Goal: Navigation & Orientation: Find specific page/section

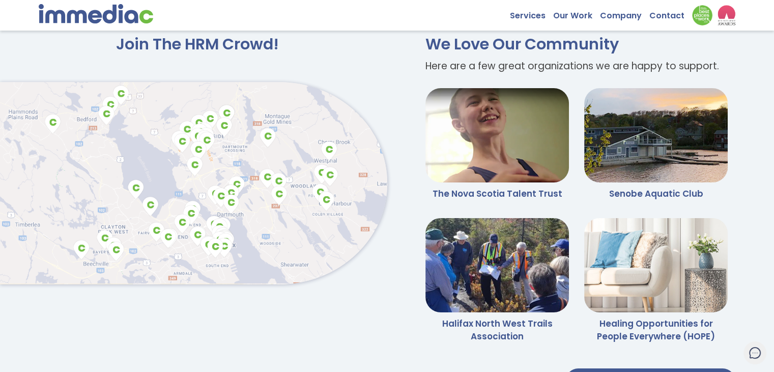
scroll to position [2464, 0]
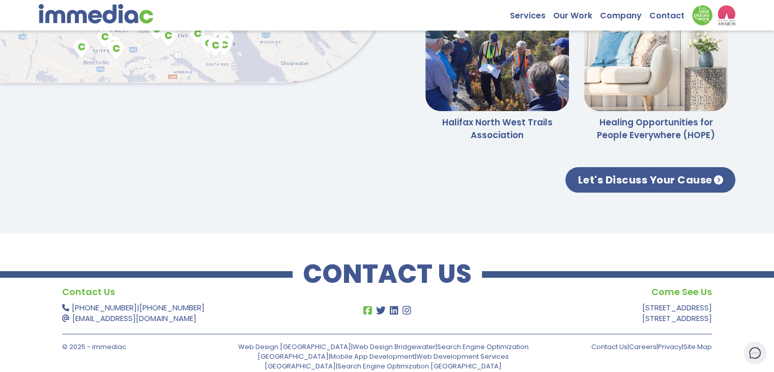
click at [370, 312] on icon at bounding box center [367, 310] width 11 height 10
click at [395, 315] on icon at bounding box center [393, 310] width 11 height 10
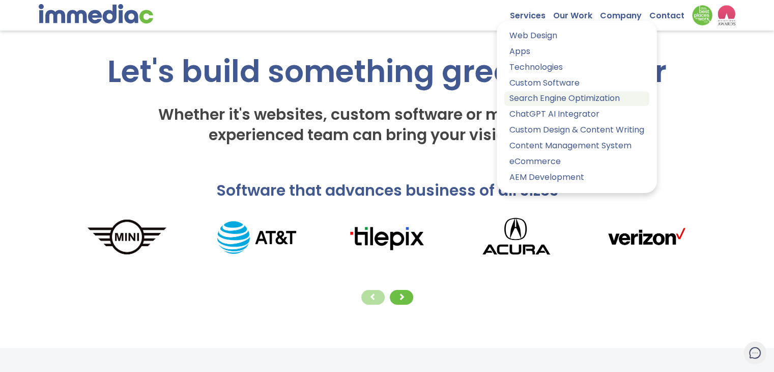
scroll to position [0, 0]
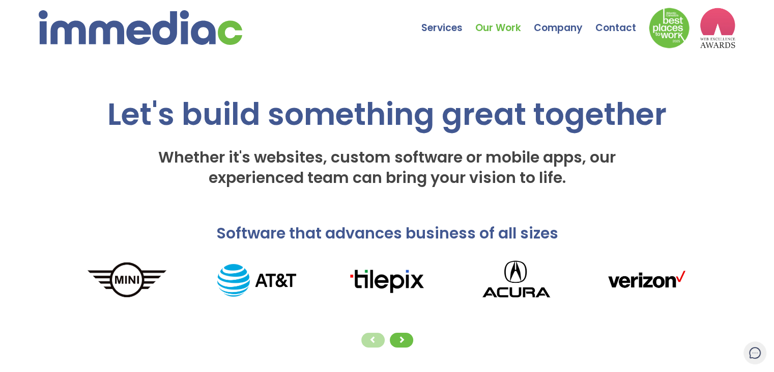
click at [513, 28] on link "Our Work" at bounding box center [504, 21] width 59 height 36
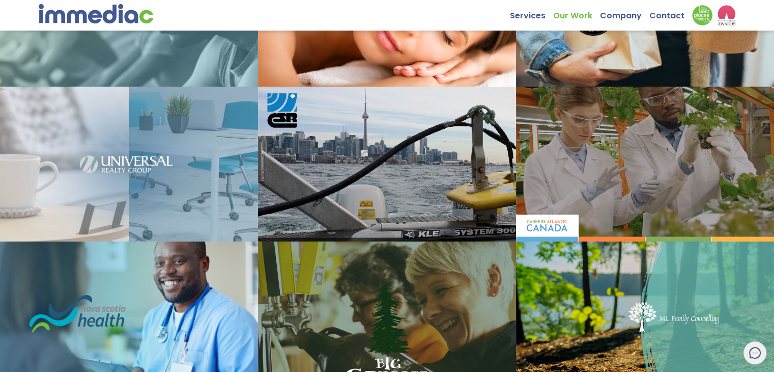
scroll to position [287, 0]
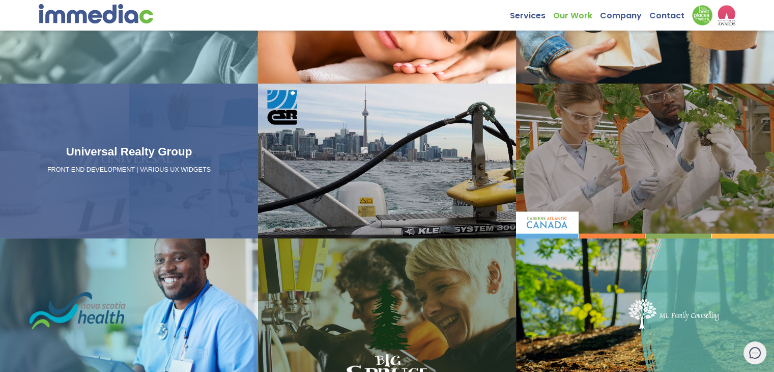
click at [176, 178] on div "Universal Realty Group FRONT-END DEVELOPMENT | VARIOUS UX WIDGETS" at bounding box center [129, 161] width 250 height 37
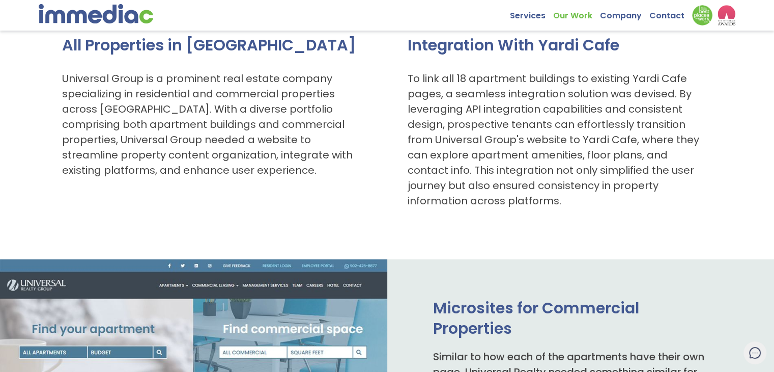
scroll to position [211, 0]
